Goal: Task Accomplishment & Management: Manage account settings

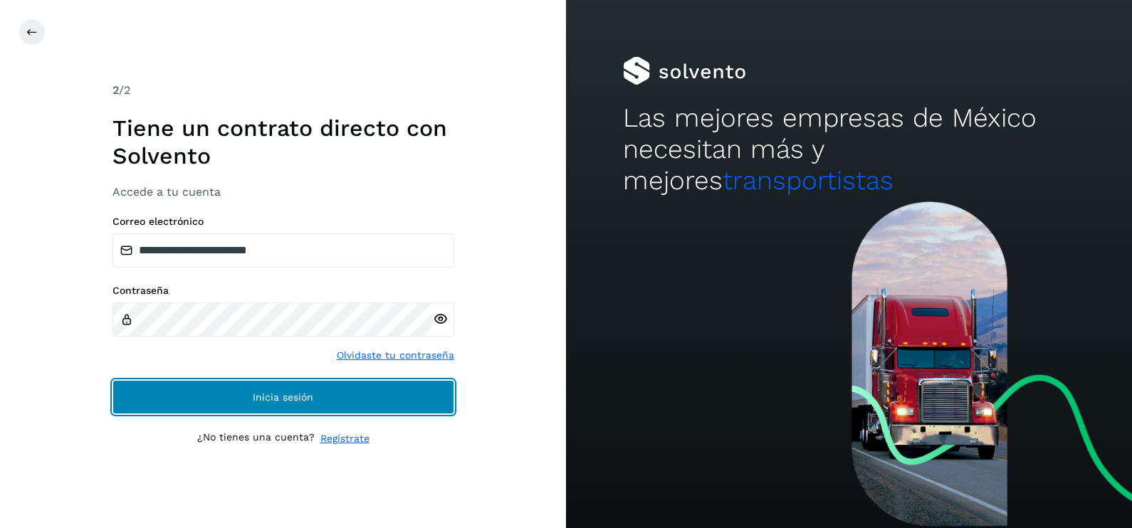
click at [292, 399] on span "Inicia sesión" at bounding box center [283, 397] width 61 height 10
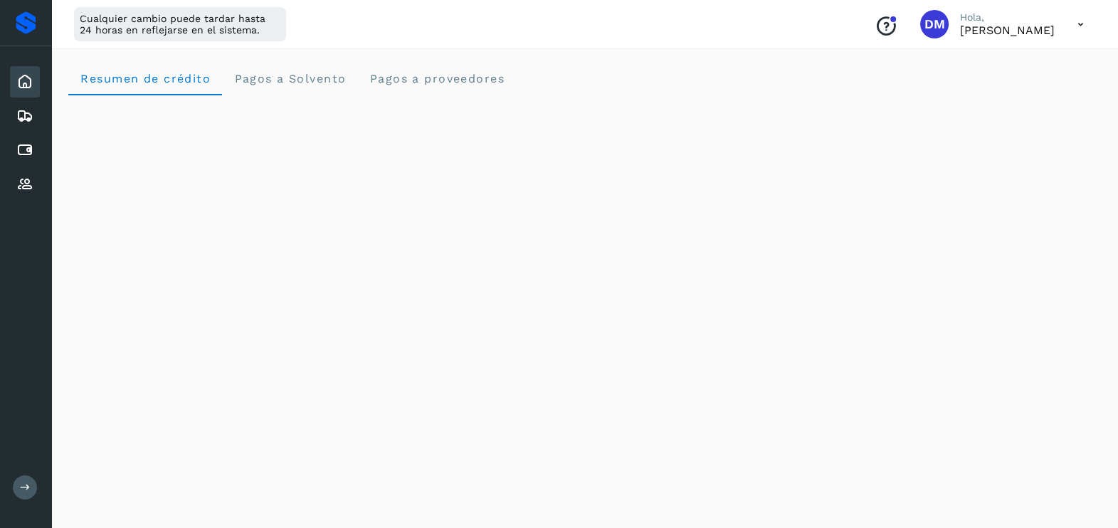
click at [23, 486] on icon at bounding box center [25, 487] width 11 height 11
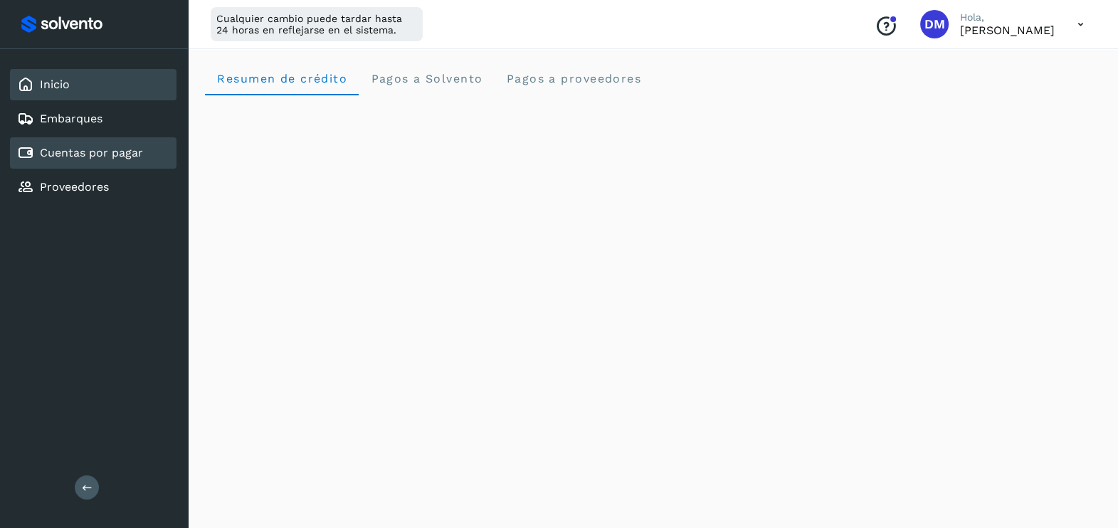
click at [103, 151] on link "Cuentas por pagar" at bounding box center [91, 153] width 103 height 14
click at [68, 98] on div "Inicio" at bounding box center [93, 84] width 167 height 31
click at [53, 148] on link "Cuentas por pagar" at bounding box center [91, 153] width 103 height 14
click at [126, 356] on div "Inicio Embarques Cuentas por pagar Proveedores Salir" at bounding box center [94, 264] width 188 height 528
click at [65, 85] on link "Inicio" at bounding box center [55, 85] width 30 height 14
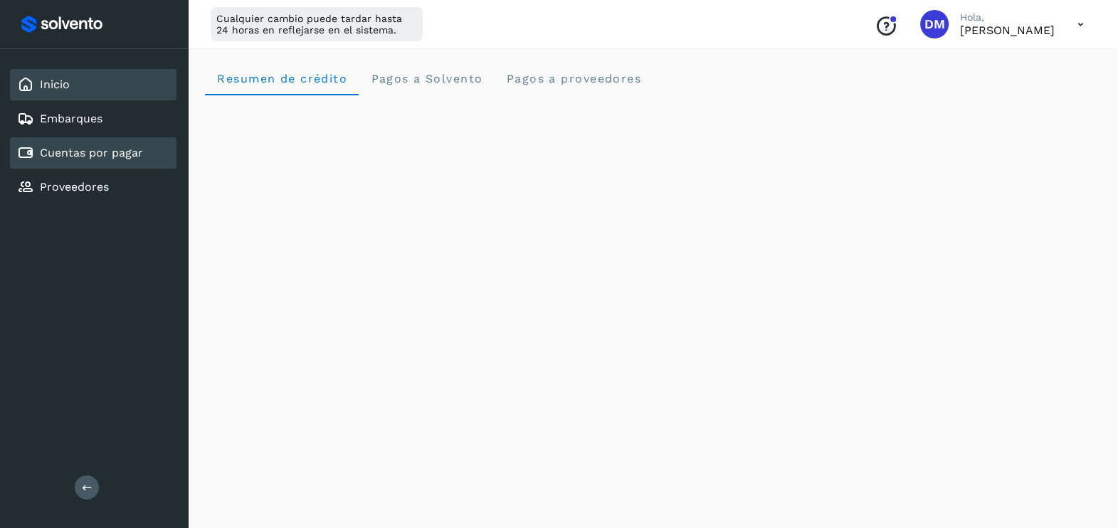
click at [103, 152] on link "Cuentas por pagar" at bounding box center [91, 153] width 103 height 14
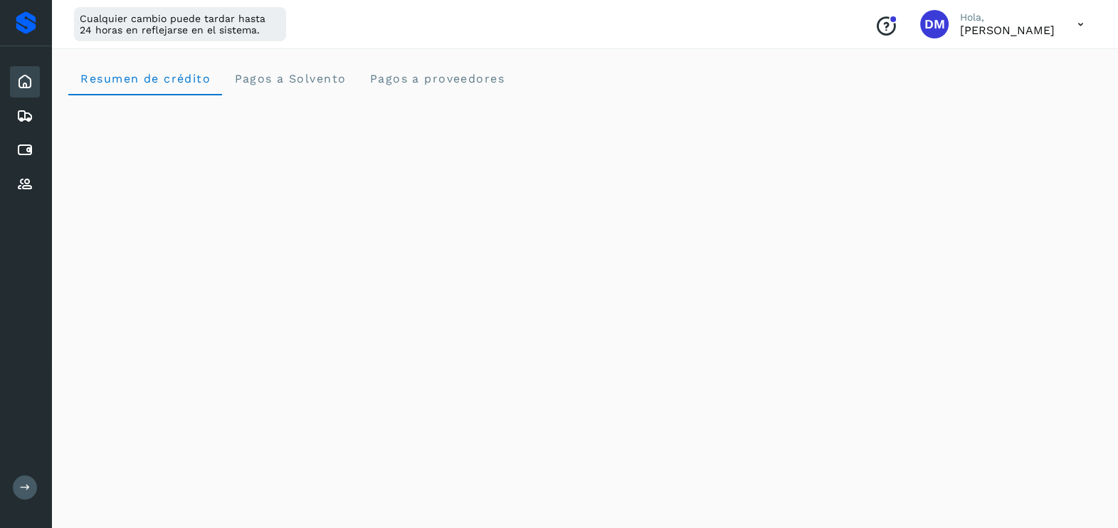
click at [25, 489] on icon at bounding box center [25, 487] width 11 height 11
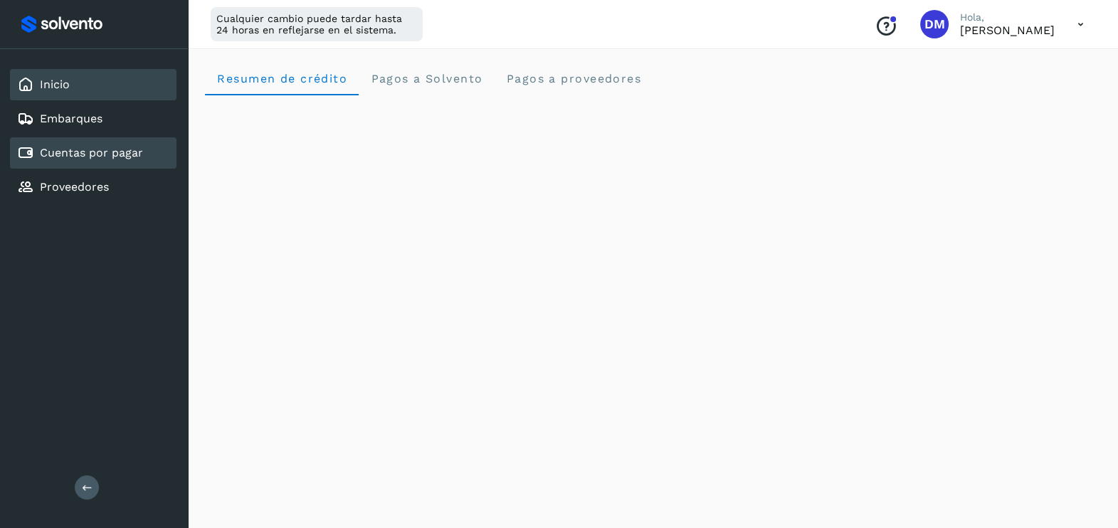
click at [92, 147] on link "Cuentas por pagar" at bounding box center [91, 153] width 103 height 14
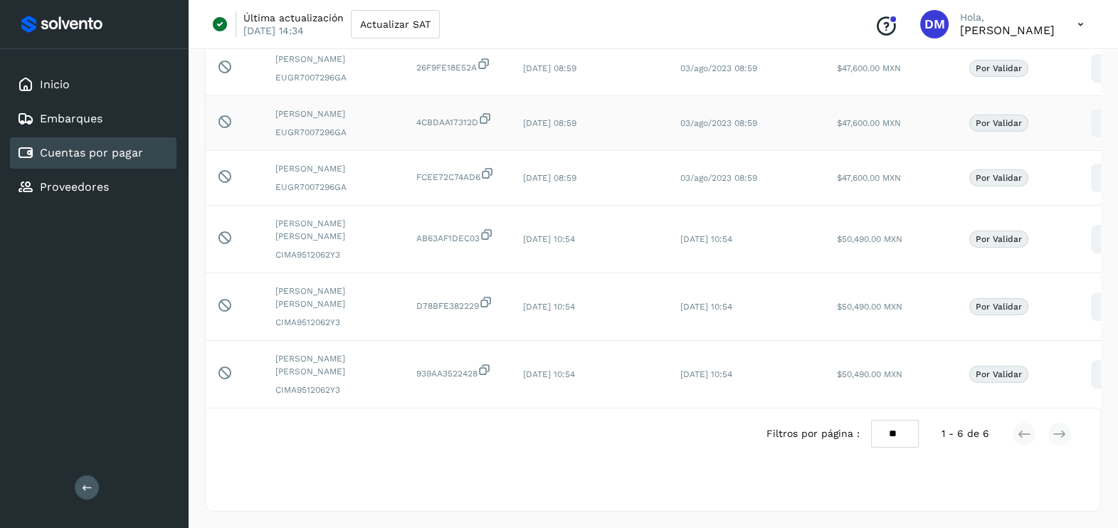
scroll to position [169, 0]
click at [648, 453] on div "Filtros por página : ** ** ** 1 - 6 de 6" at bounding box center [653, 433] width 895 height 51
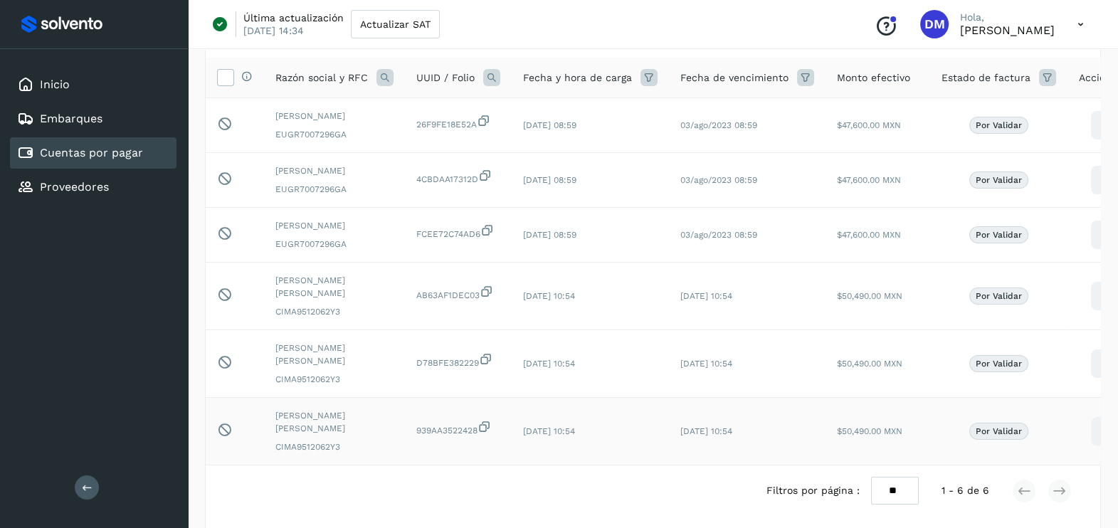
scroll to position [0, 0]
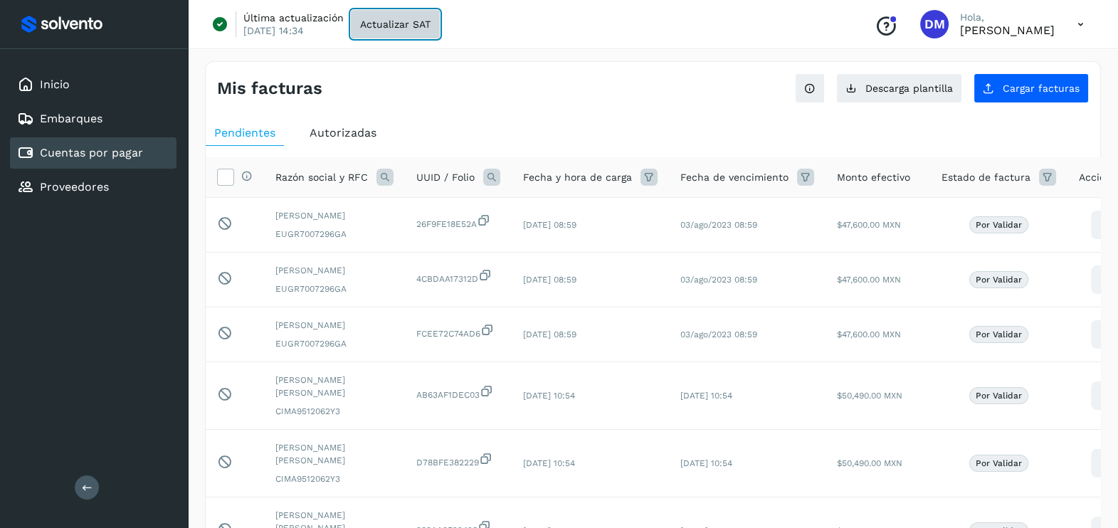
click at [369, 25] on span "Actualizar SAT" at bounding box center [395, 24] width 70 height 10
click at [75, 299] on div "Inicio Embarques Cuentas por pagar Proveedores Salir" at bounding box center [94, 264] width 188 height 528
click at [119, 258] on div "Inicio Embarques Cuentas por pagar Proveedores Salir" at bounding box center [94, 264] width 188 height 528
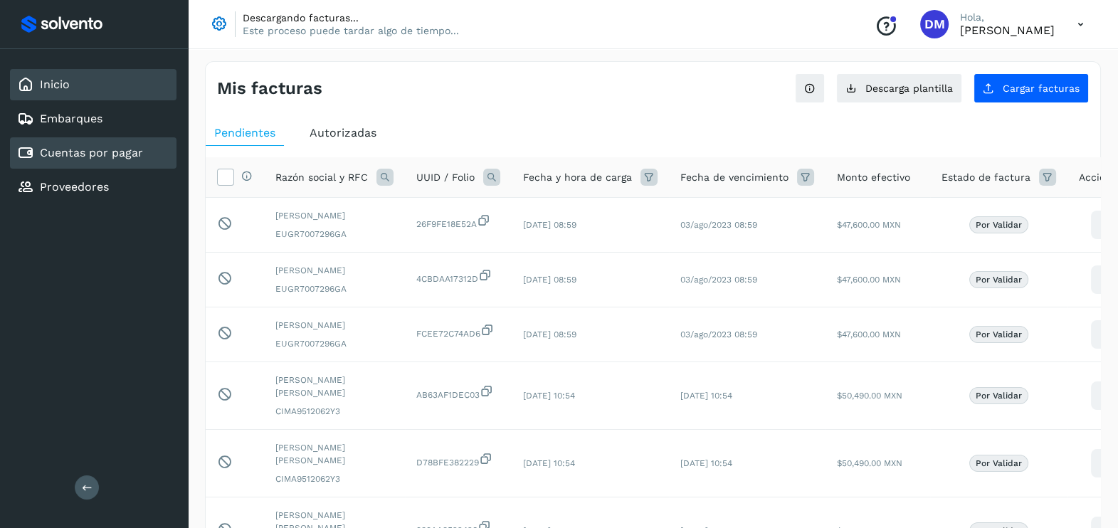
click at [75, 93] on div "Inicio" at bounding box center [93, 84] width 167 height 31
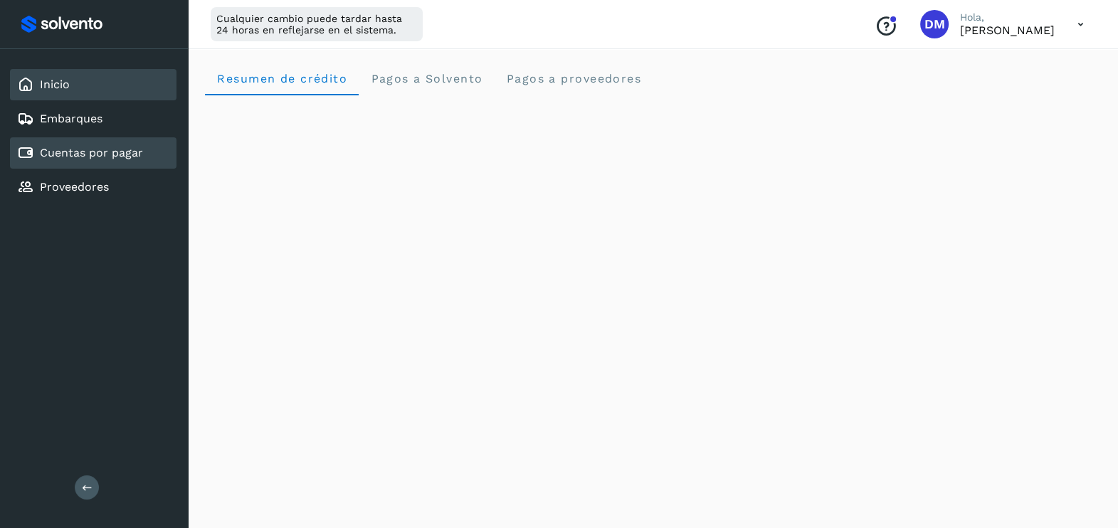
click at [112, 158] on link "Cuentas por pagar" at bounding box center [91, 153] width 103 height 14
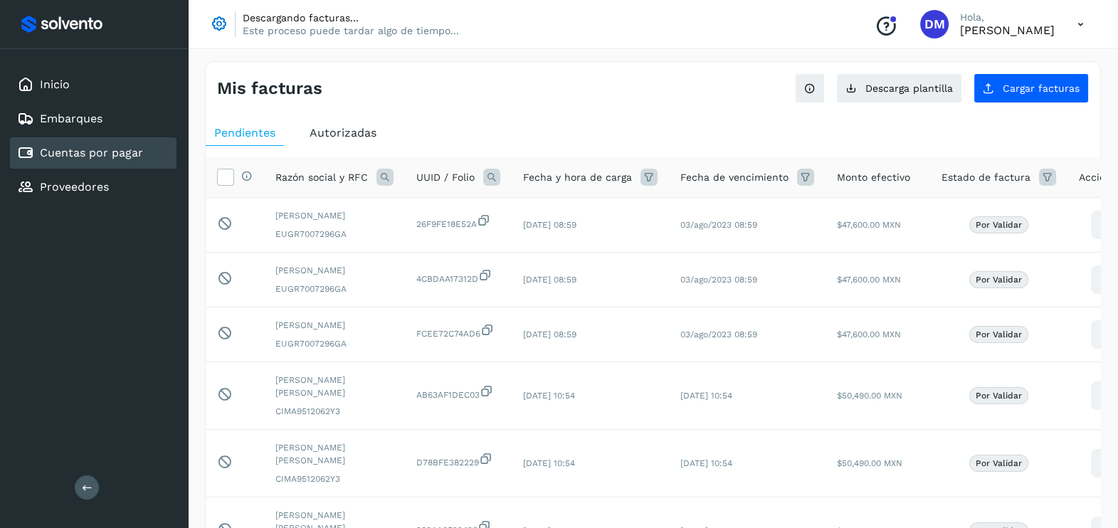
click at [364, 132] on span "Autorizadas" at bounding box center [343, 133] width 67 height 14
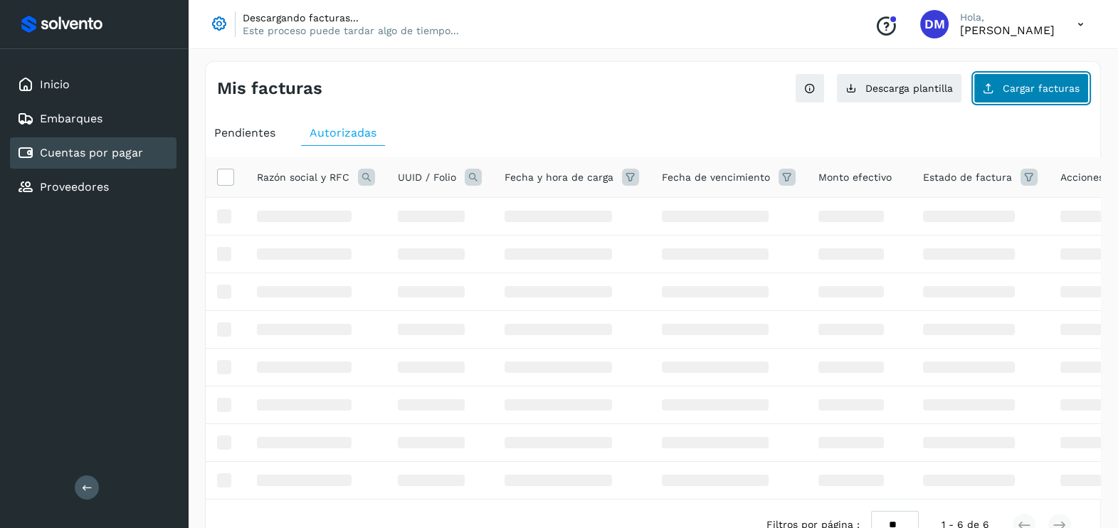
click at [1034, 93] on span "Cargar facturas" at bounding box center [1041, 88] width 77 height 10
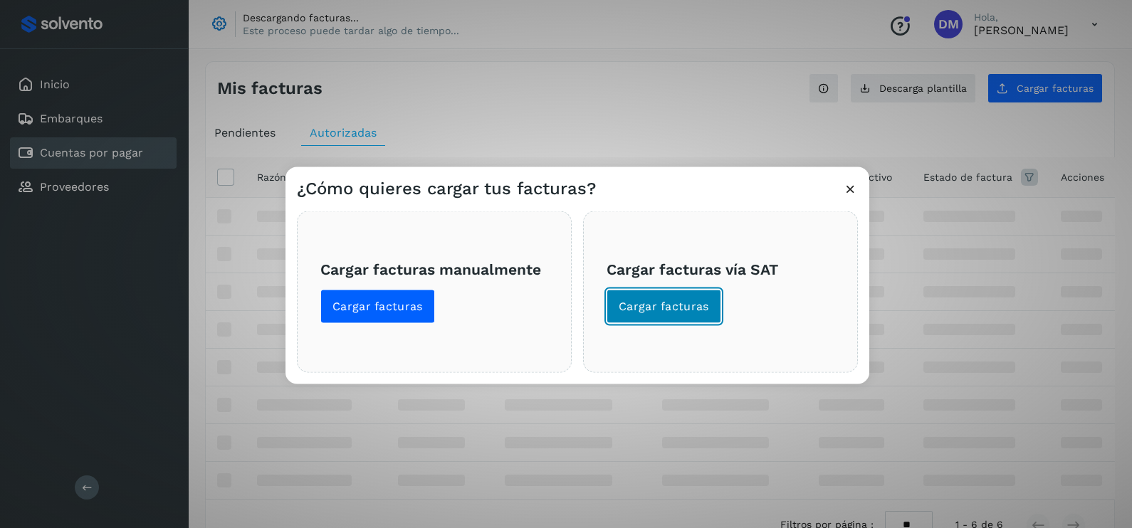
click at [673, 316] on button "Cargar facturas" at bounding box center [663, 307] width 115 height 34
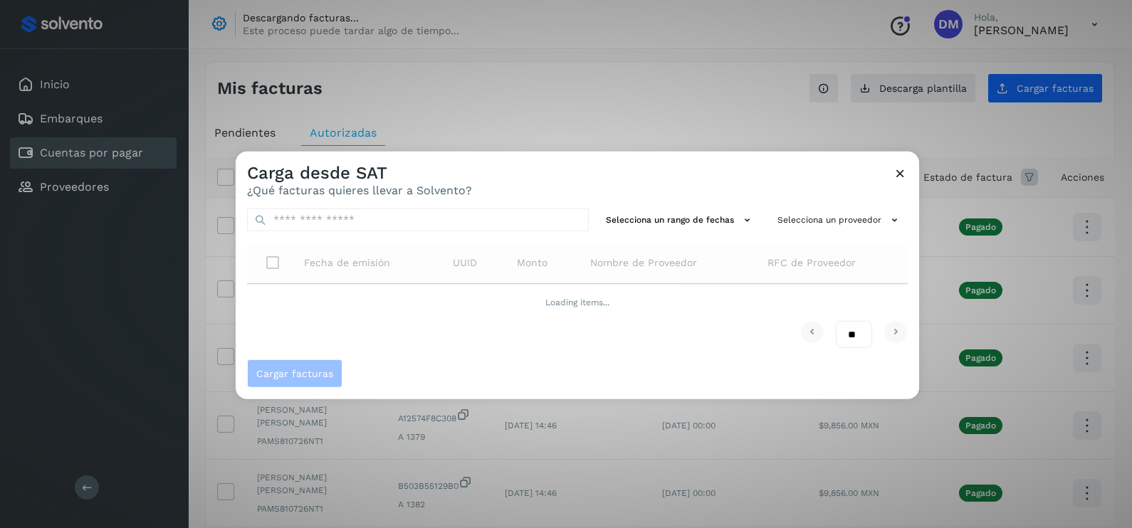
click at [905, 176] on icon at bounding box center [900, 173] width 15 height 15
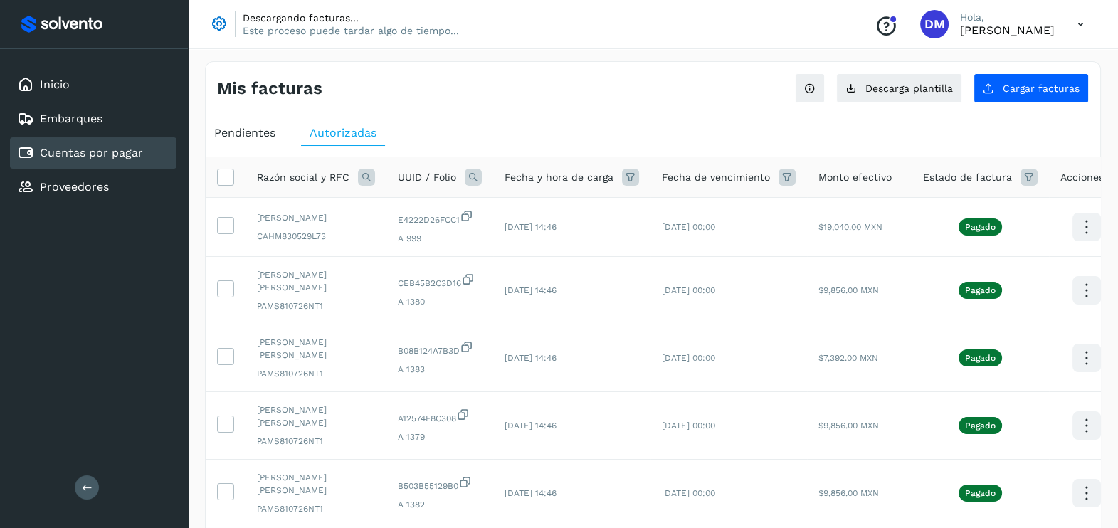
click at [559, 103] on div "Mis facturas Ver instrucciones para cargar Facturas Descarga plantilla Cargar f…" at bounding box center [653, 510] width 896 height 899
click at [80, 85] on div "Inicio" at bounding box center [93, 84] width 167 height 31
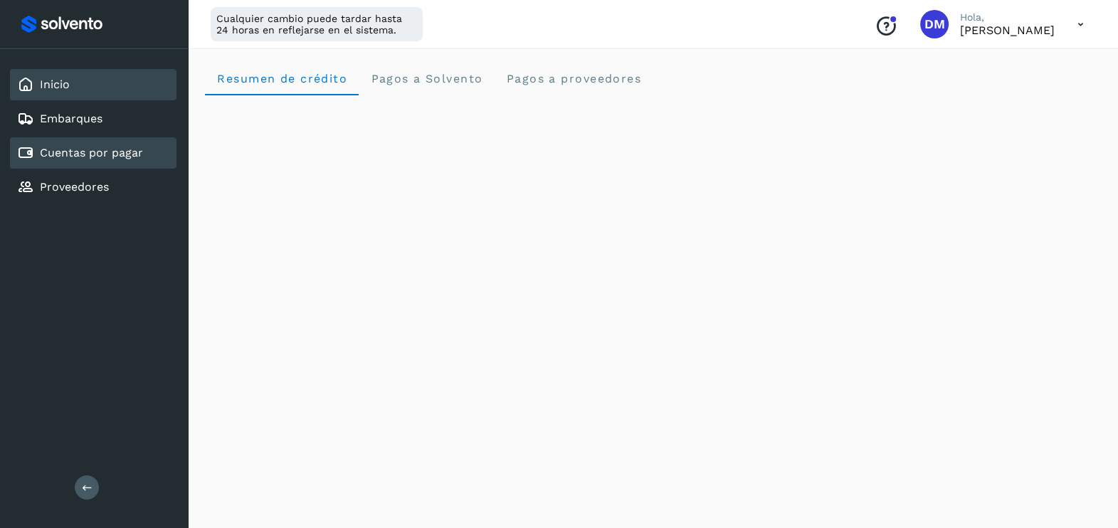
click at [107, 154] on link "Cuentas por pagar" at bounding box center [91, 153] width 103 height 14
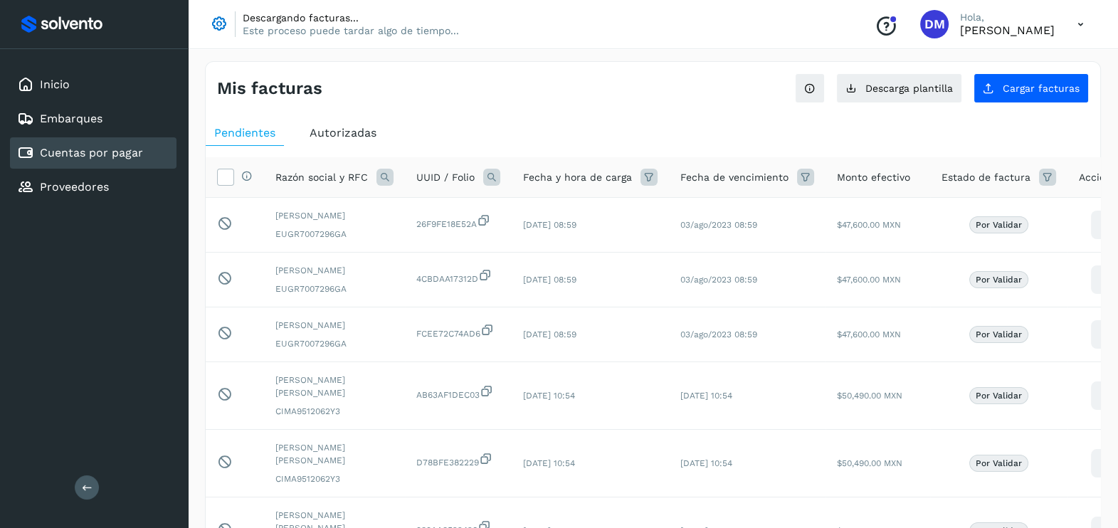
click at [332, 135] on span "Autorizadas" at bounding box center [343, 133] width 67 height 14
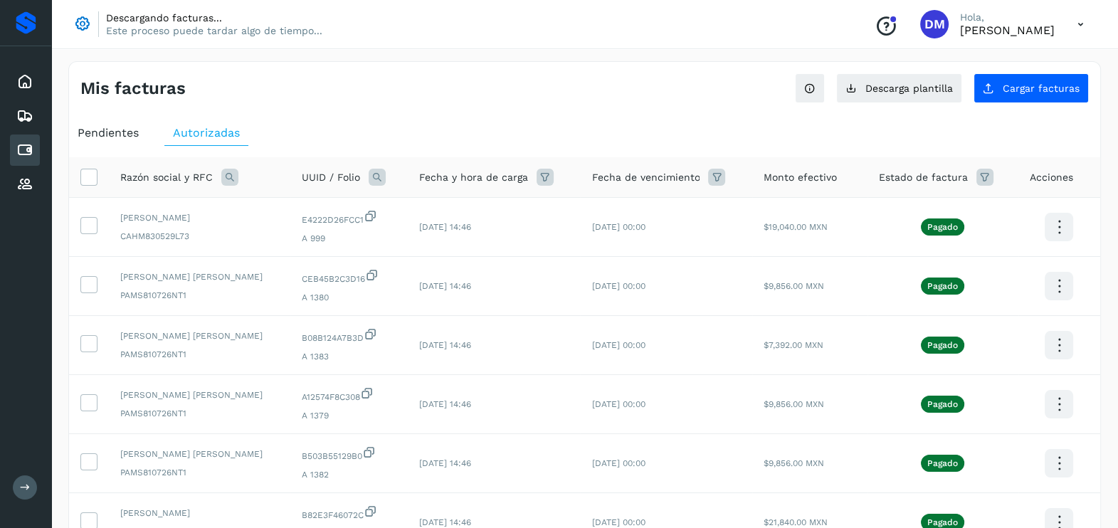
click at [22, 488] on icon at bounding box center [25, 487] width 11 height 11
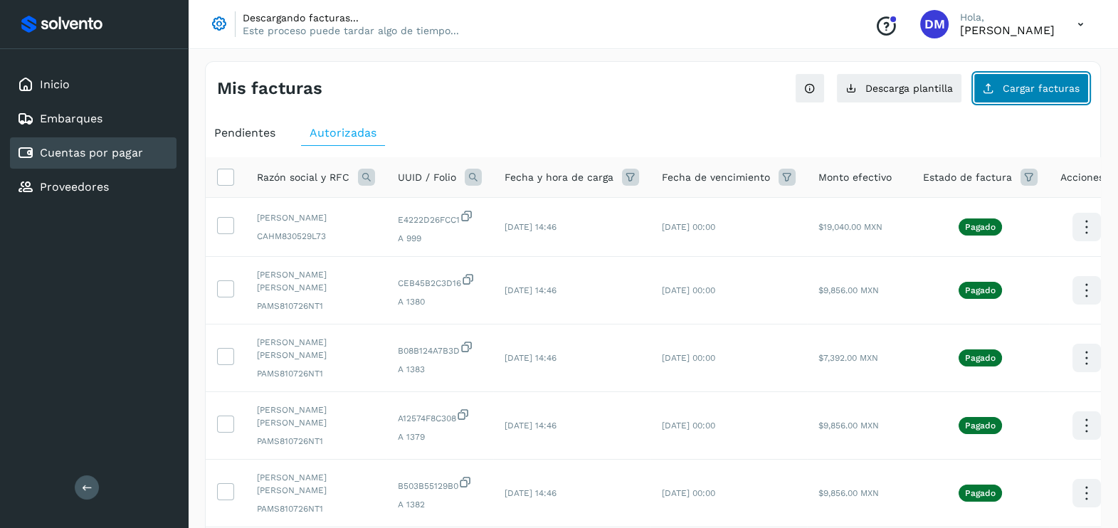
click at [1065, 78] on button "Cargar facturas" at bounding box center [1031, 88] width 115 height 30
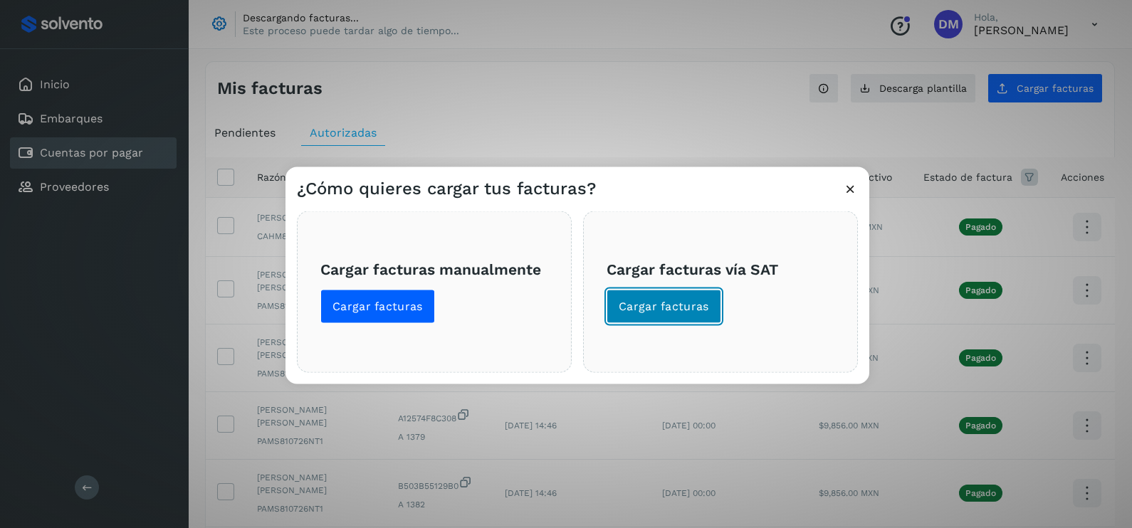
click at [693, 304] on span "Cargar facturas" at bounding box center [664, 307] width 90 height 16
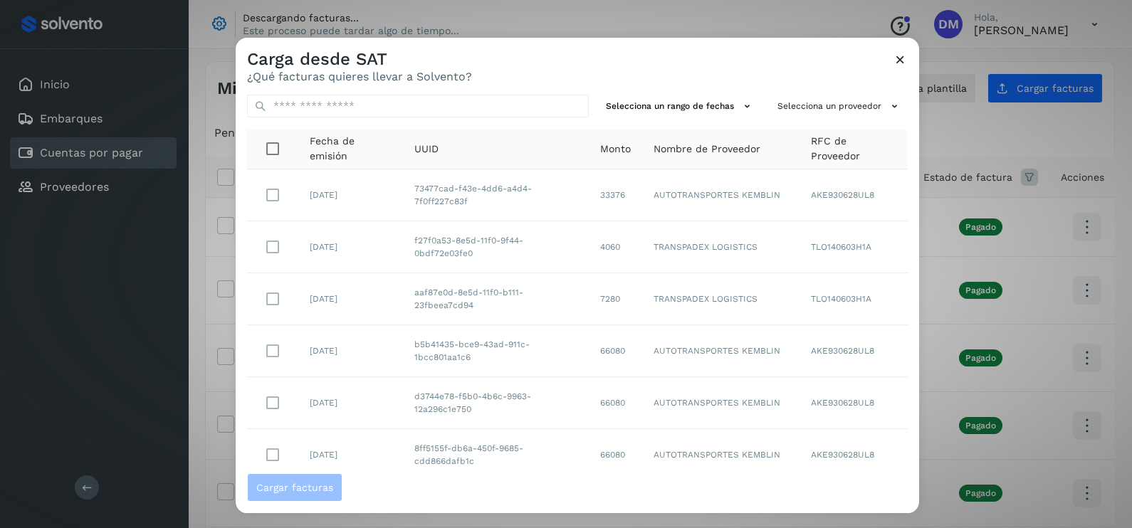
click at [901, 60] on icon at bounding box center [900, 59] width 15 height 15
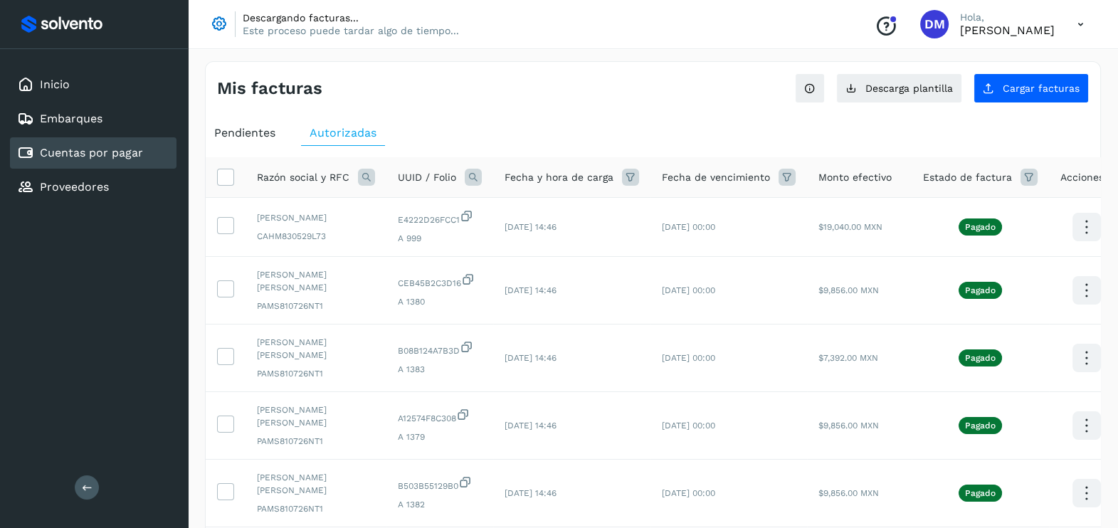
click at [78, 279] on div "Inicio Embarques Cuentas por pagar Proveedores Salir" at bounding box center [94, 264] width 188 height 528
click at [93, 110] on div "Embarques" at bounding box center [59, 118] width 85 height 17
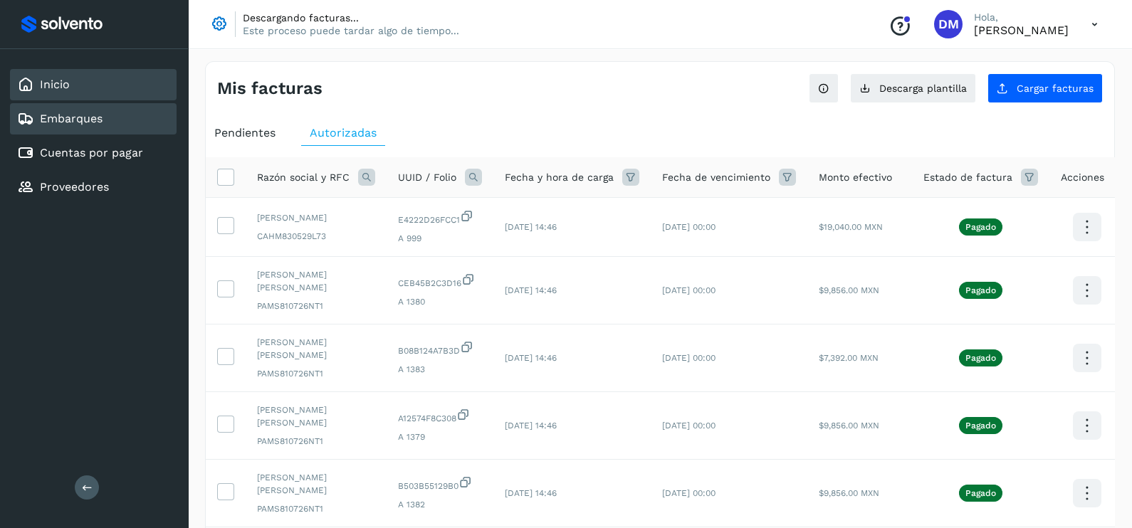
click at [80, 86] on div "Inicio" at bounding box center [93, 84] width 167 height 31
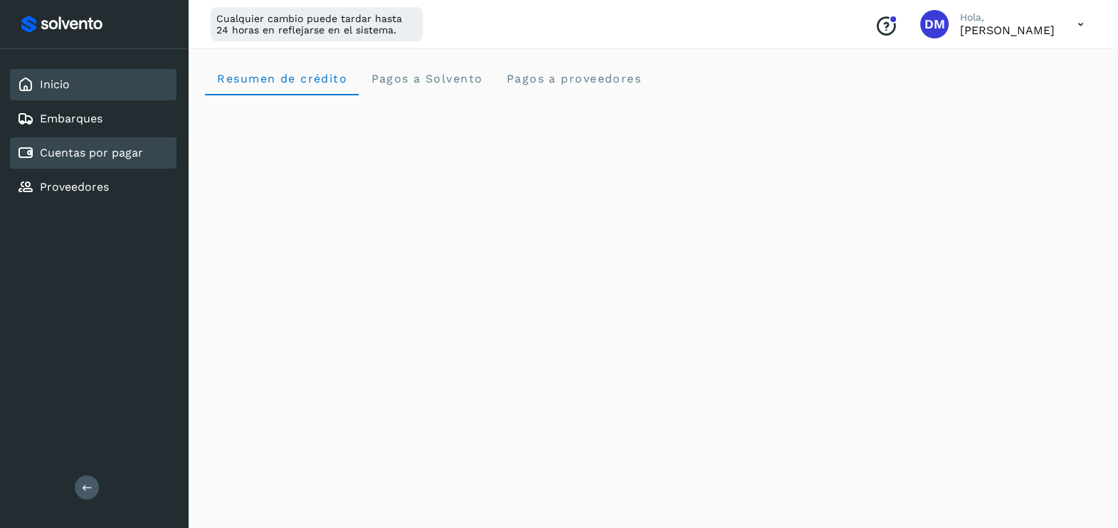
click at [71, 159] on div "Cuentas por pagar" at bounding box center [80, 152] width 126 height 17
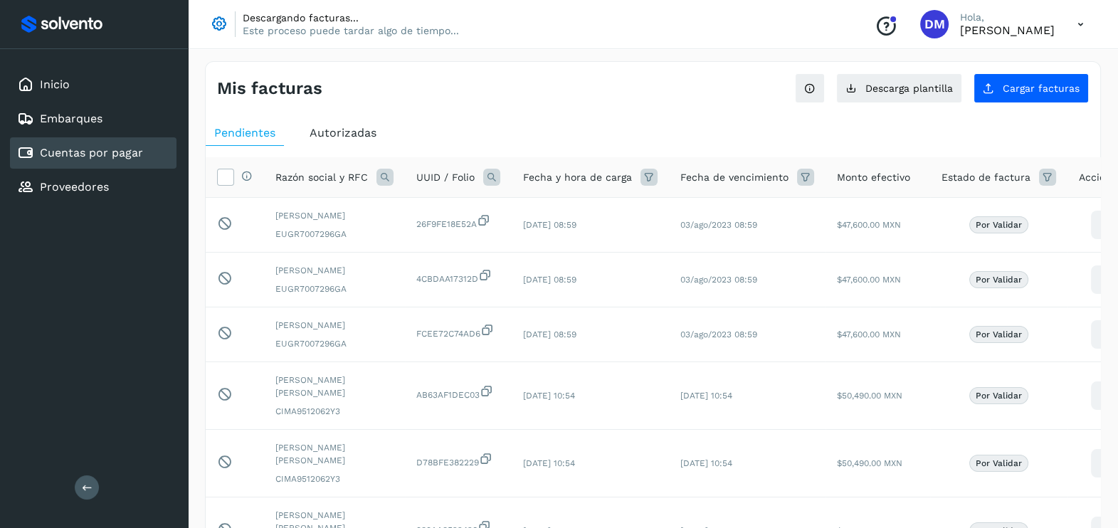
click at [332, 135] on span "Autorizadas" at bounding box center [343, 133] width 67 height 14
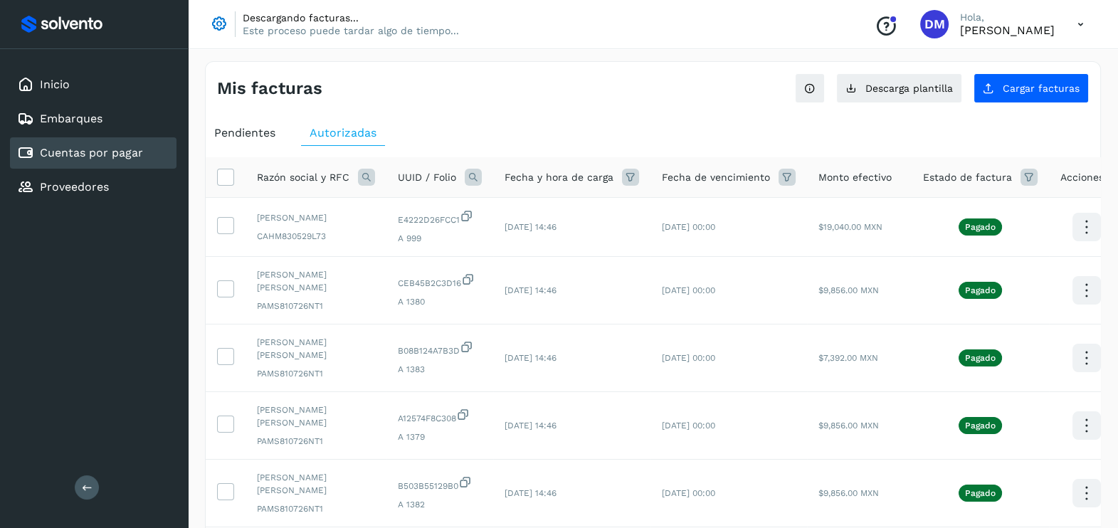
click at [245, 133] on span "Pendientes" at bounding box center [244, 133] width 61 height 14
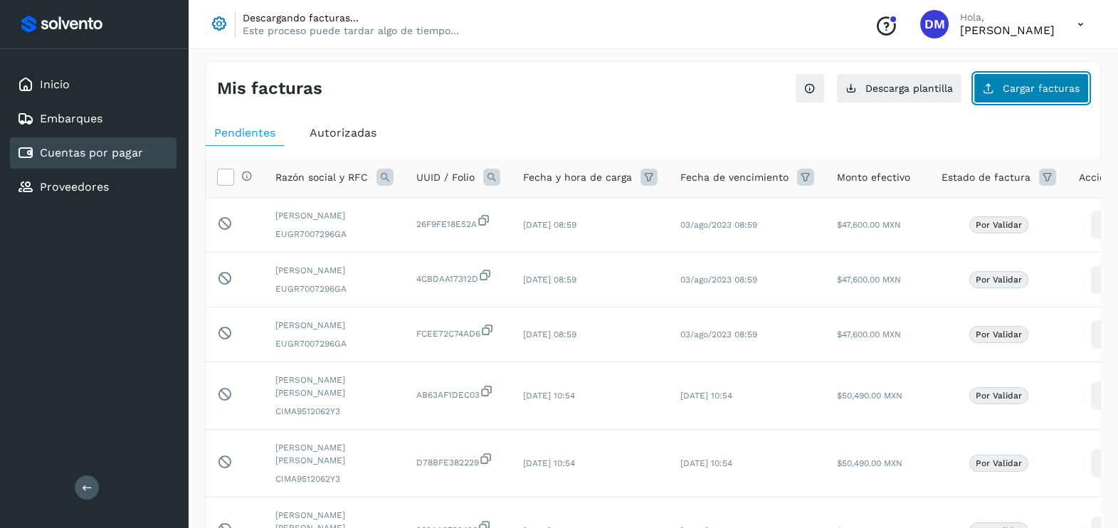
click at [1037, 83] on span "Cargar facturas" at bounding box center [1041, 88] width 77 height 10
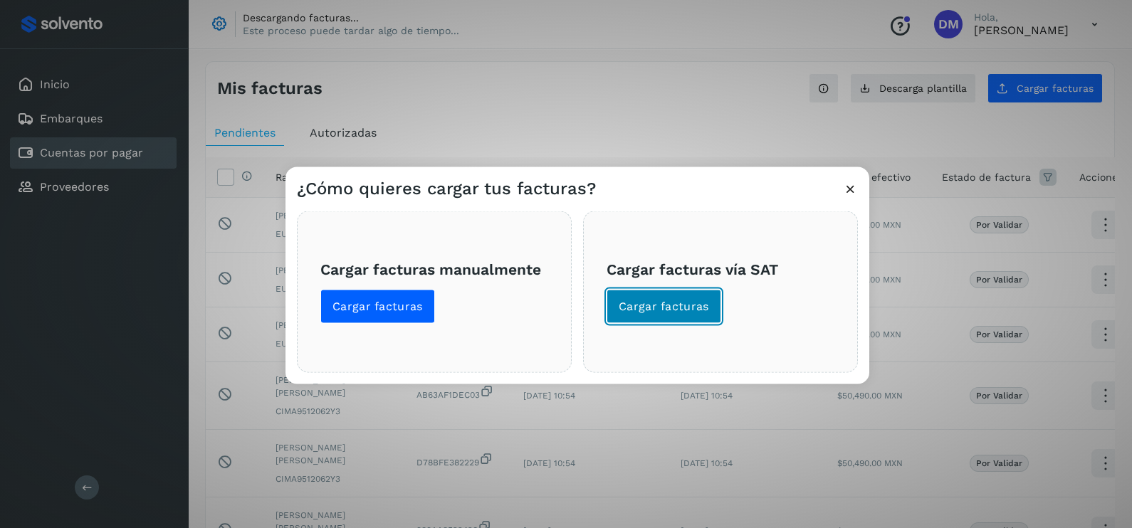
click at [671, 299] on span "Cargar facturas" at bounding box center [664, 307] width 90 height 16
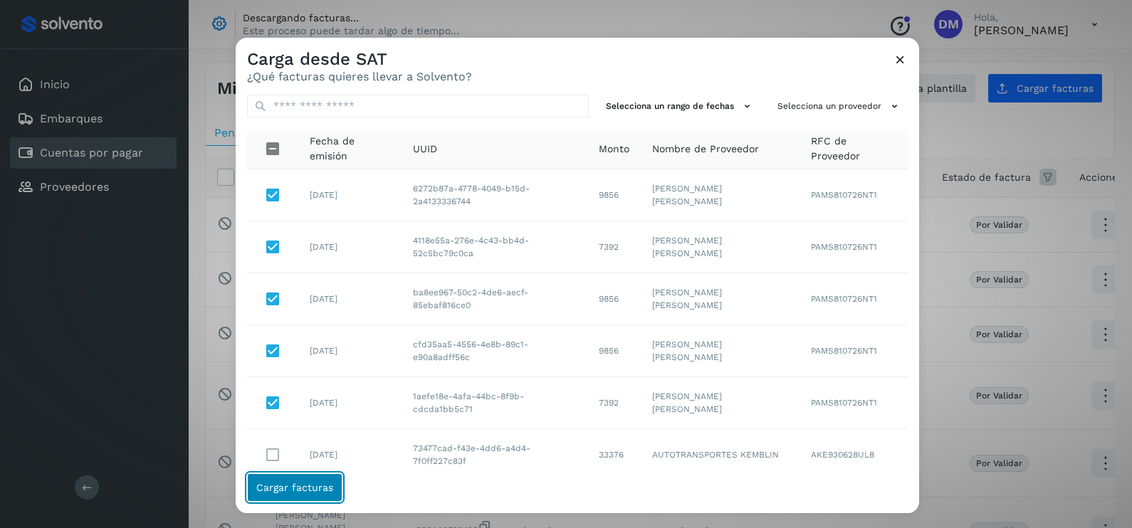
click at [289, 478] on button "Cargar facturas" at bounding box center [294, 487] width 95 height 28
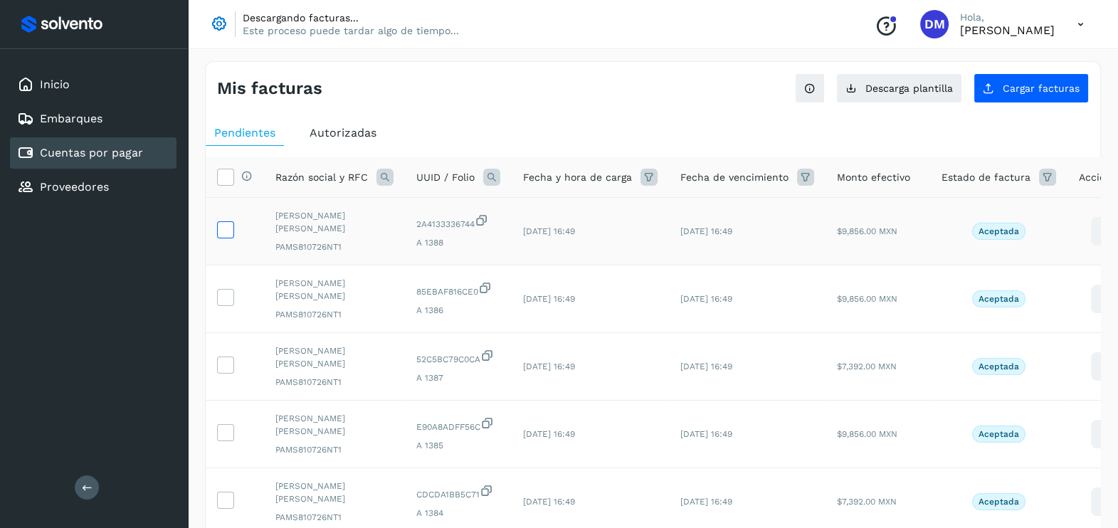
click at [233, 231] on label at bounding box center [225, 229] width 17 height 17
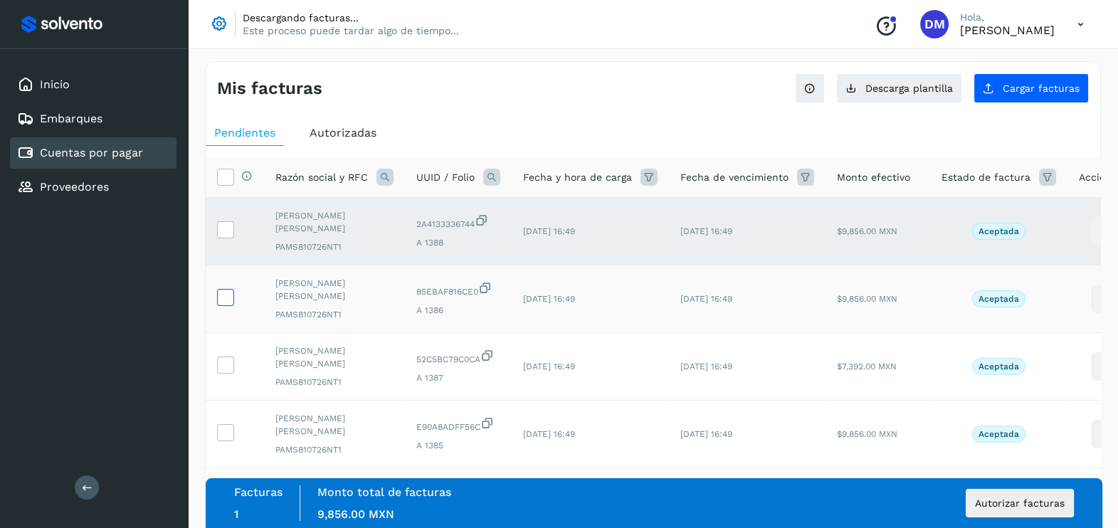
click at [224, 299] on icon at bounding box center [225, 296] width 15 height 15
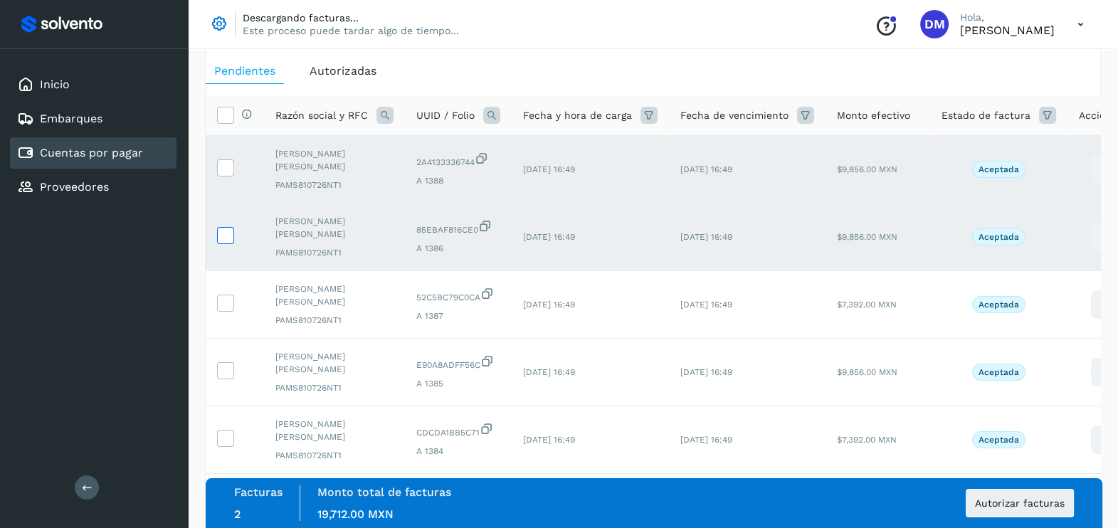
scroll to position [88, 0]
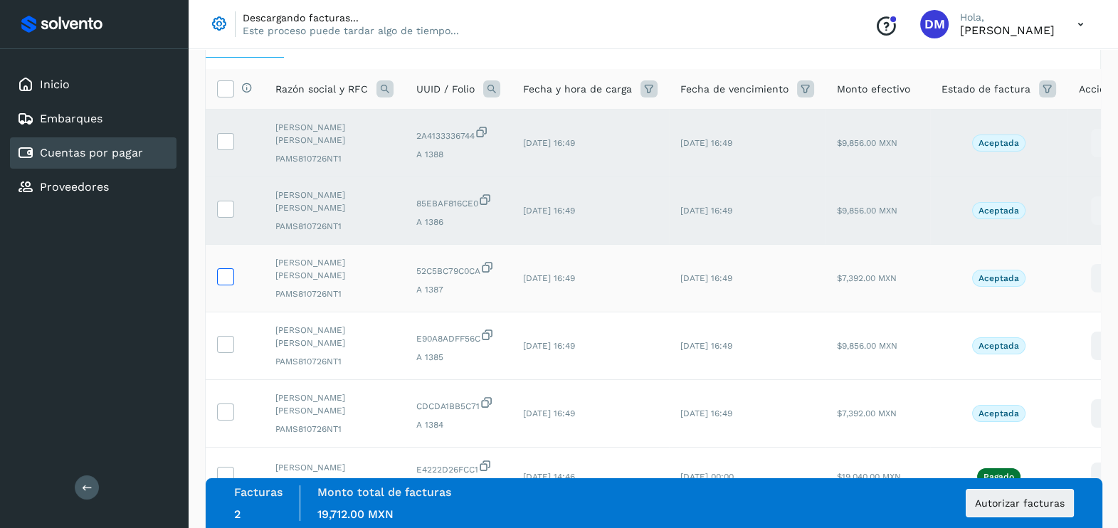
click at [221, 278] on icon at bounding box center [225, 275] width 15 height 15
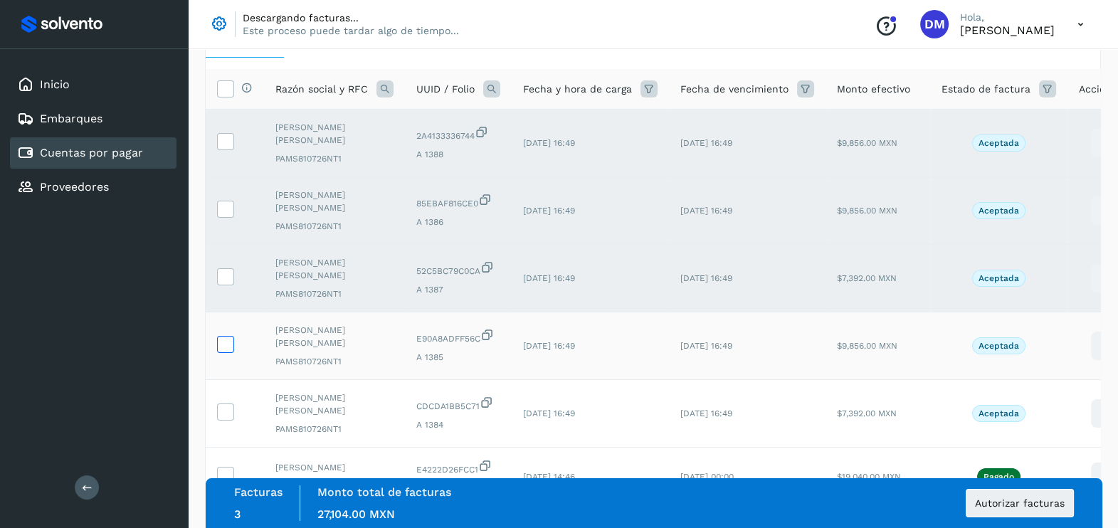
click at [224, 336] on icon at bounding box center [225, 343] width 15 height 15
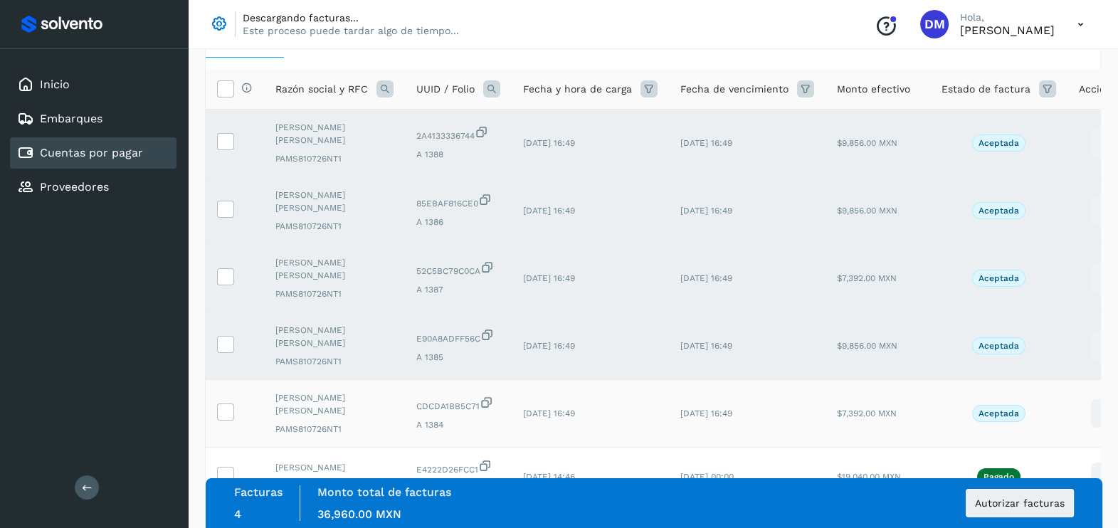
click at [224, 399] on td at bounding box center [235, 414] width 58 height 68
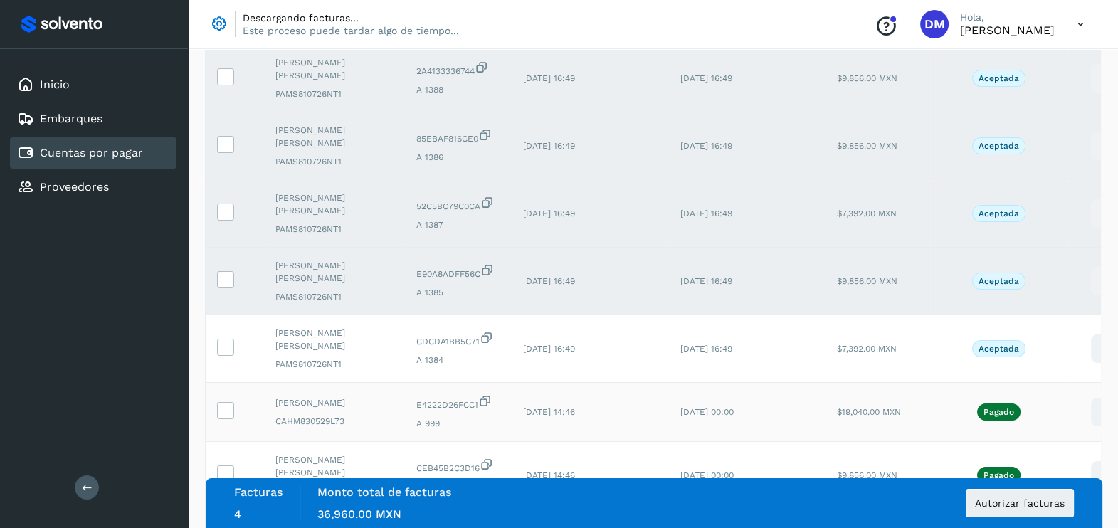
scroll to position [177, 0]
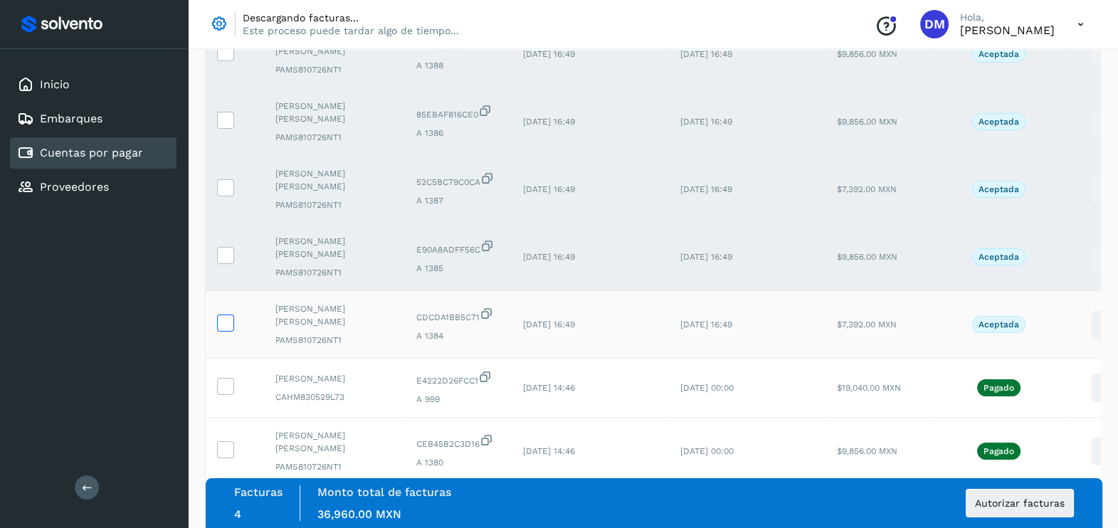
click at [227, 320] on icon at bounding box center [225, 322] width 15 height 15
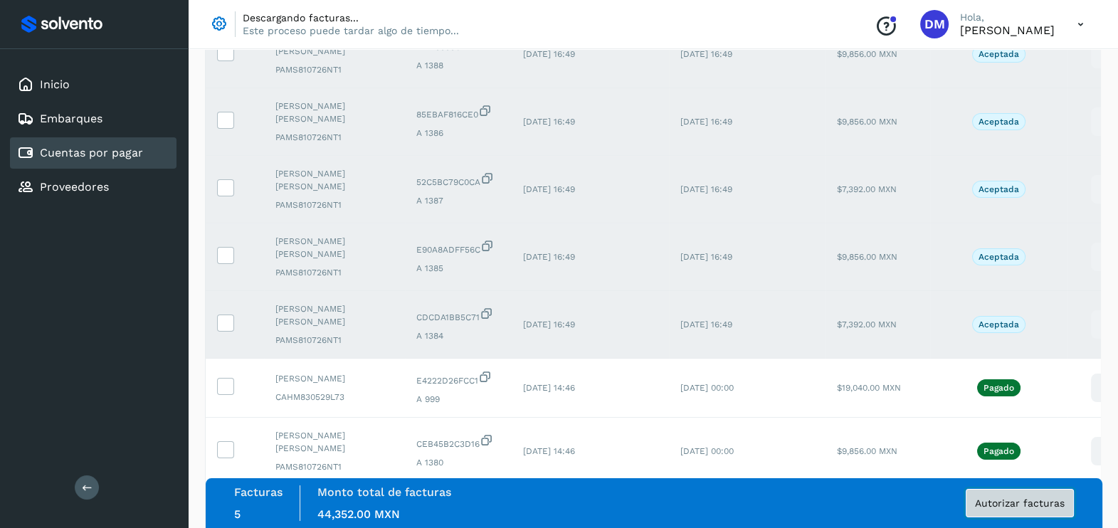
click at [1014, 500] on span "Autorizar facturas" at bounding box center [1020, 503] width 90 height 10
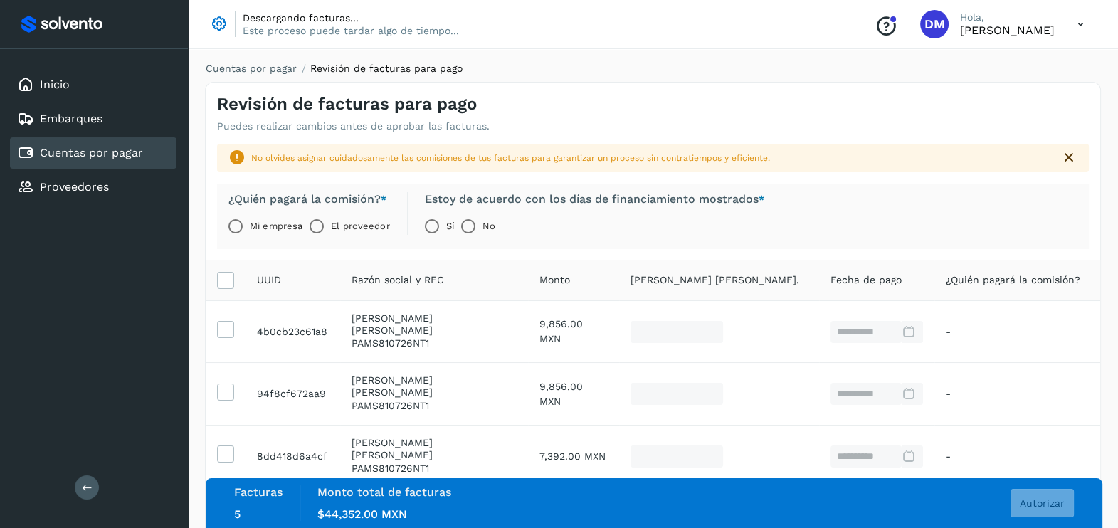
click at [335, 224] on label "El proveedor" at bounding box center [360, 226] width 58 height 28
click at [1045, 503] on span "Autorizar" at bounding box center [1042, 503] width 45 height 10
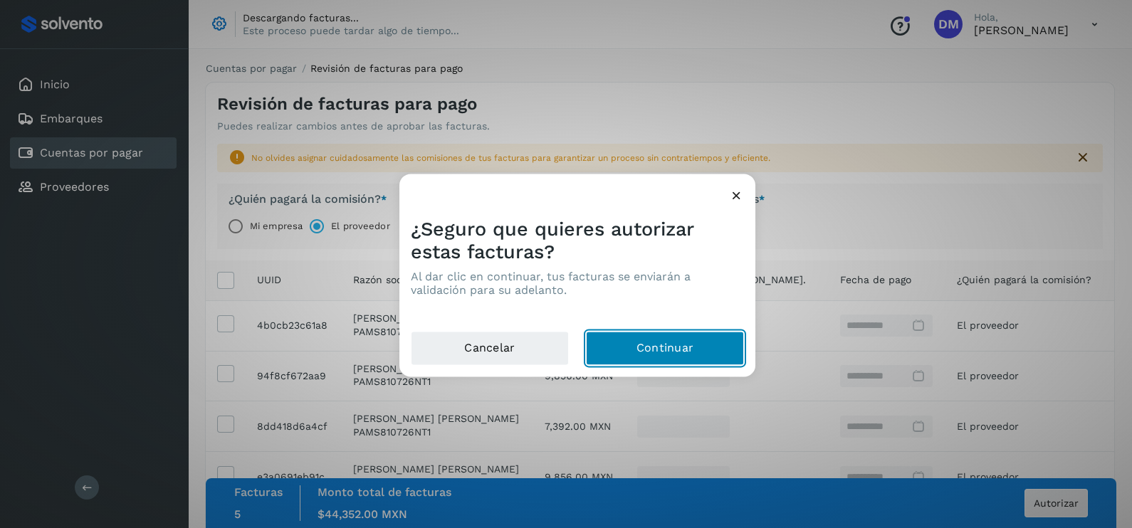
click at [664, 352] on button "Continuar" at bounding box center [665, 349] width 158 height 34
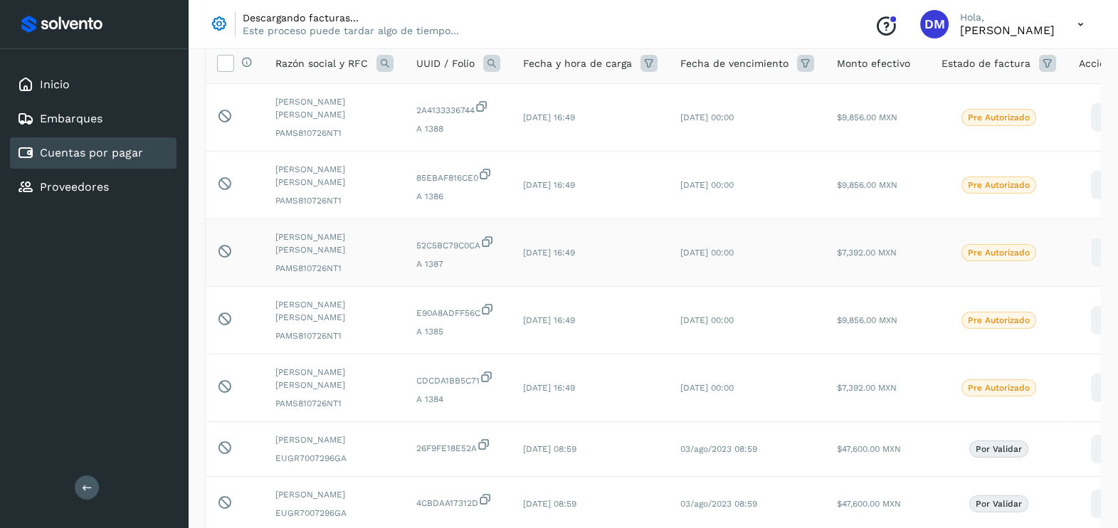
scroll to position [88, 0]
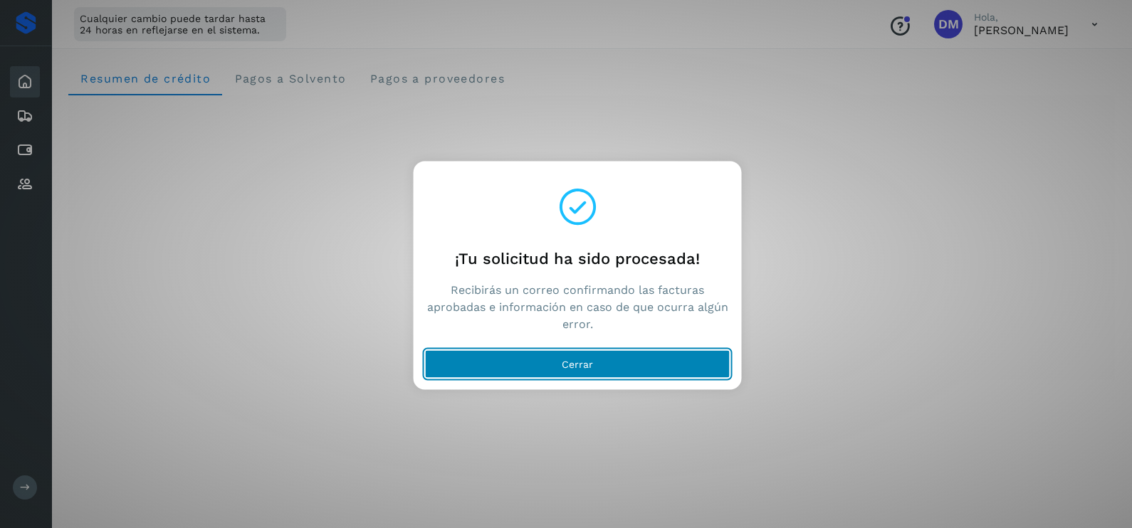
click at [609, 364] on button "Cerrar" at bounding box center [577, 364] width 305 height 28
